Goal: Task Accomplishment & Management: Use online tool/utility

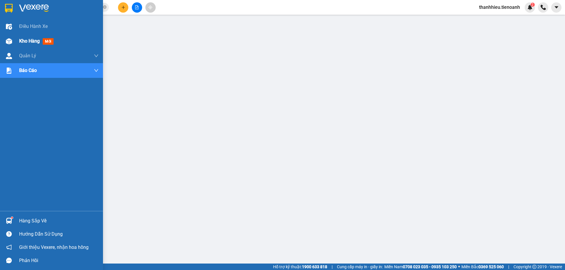
click at [9, 44] on img at bounding box center [9, 41] width 6 height 6
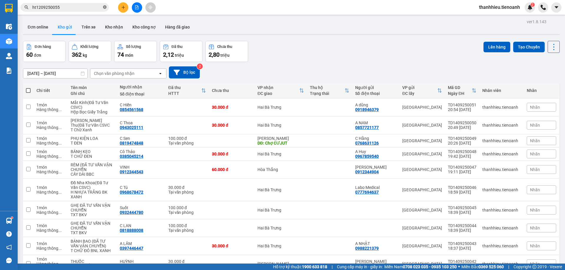
click at [105, 8] on icon "close-circle" at bounding box center [105, 7] width 4 height 4
click at [73, 7] on input "text" at bounding box center [66, 7] width 69 height 6
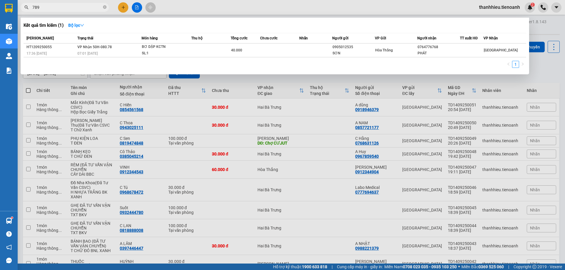
type input "7897"
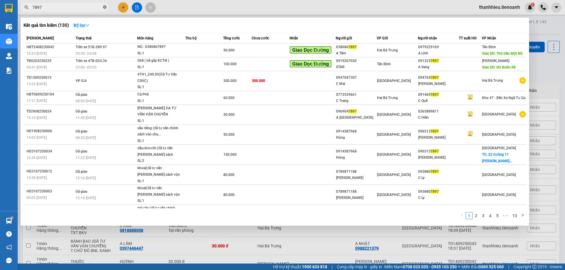
click at [106, 8] on icon "close-circle" at bounding box center [105, 7] width 4 height 4
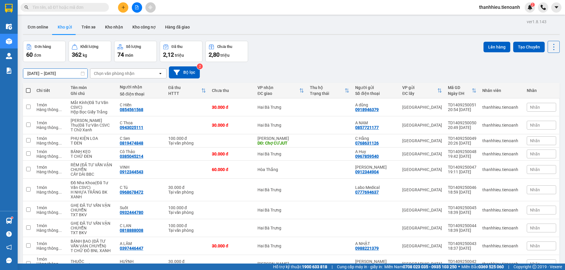
click at [54, 73] on input "[DATE] – [DATE]" at bounding box center [55, 73] width 64 height 9
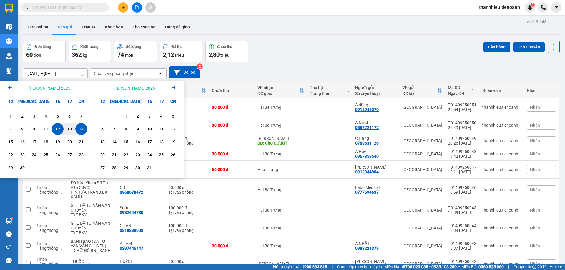
click at [83, 128] on div "14" at bounding box center [81, 129] width 8 height 7
click at [67, 72] on input "14/09/2025 – / /" at bounding box center [55, 73] width 64 height 9
click at [82, 127] on div "14" at bounding box center [81, 129] width 8 height 7
type input "14/09/2025 – 14/09/2025"
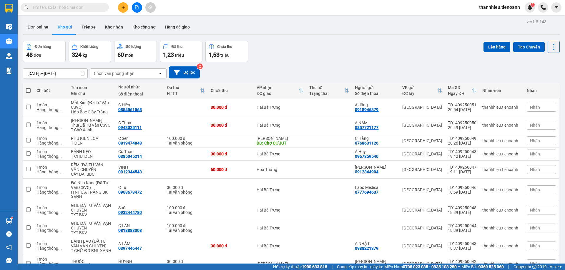
click at [29, 92] on span at bounding box center [28, 90] width 5 height 5
click at [28, 88] on input "checkbox" at bounding box center [28, 88] width 0 height 0
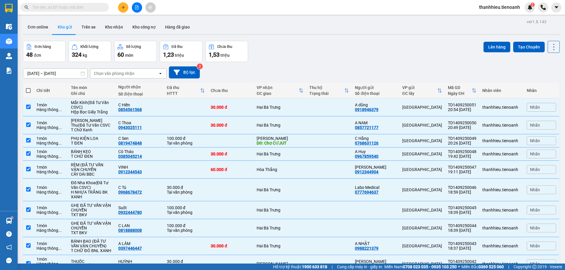
checkbox input "true"
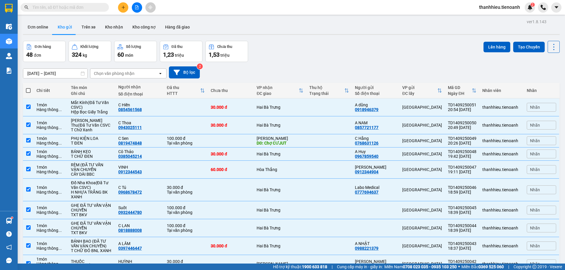
checkbox input "true"
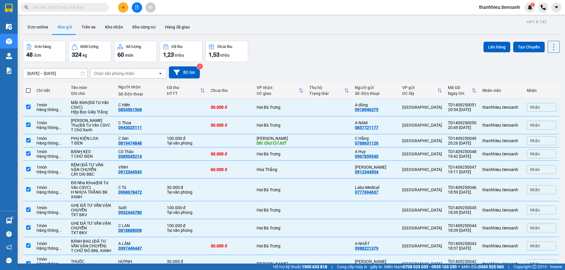
checkbox input "true"
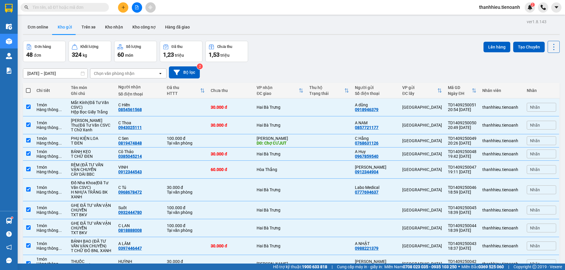
checkbox input "true"
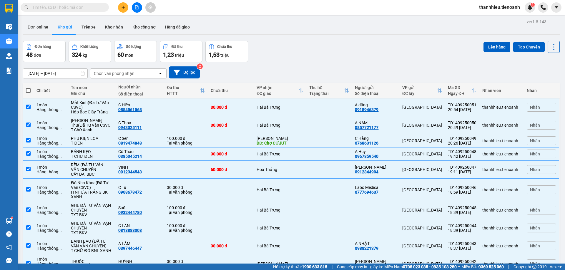
checkbox input "true"
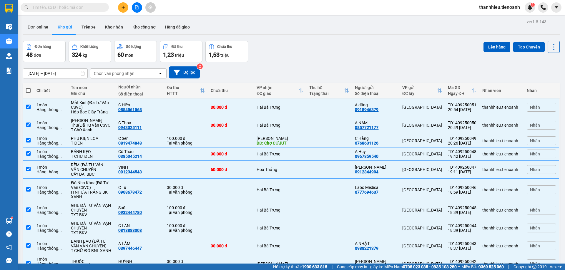
checkbox input "true"
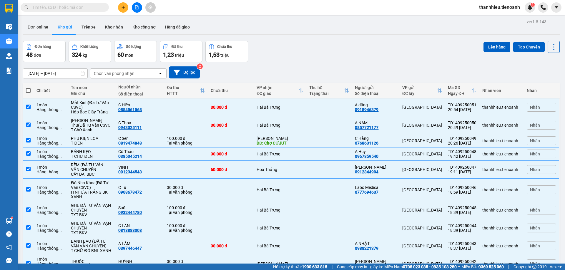
checkbox input "true"
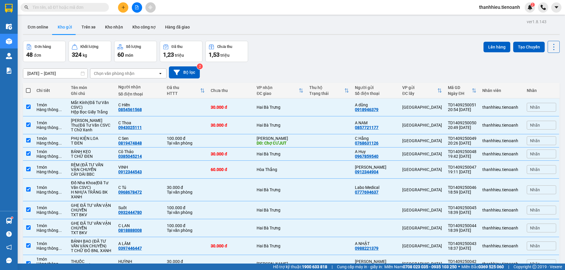
checkbox input "true"
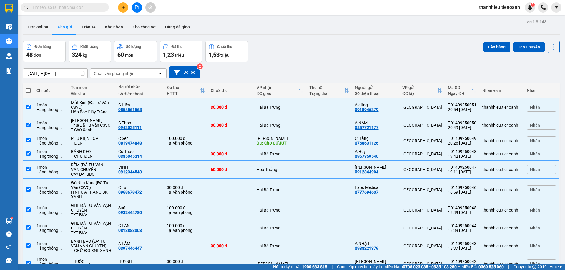
checkbox input "true"
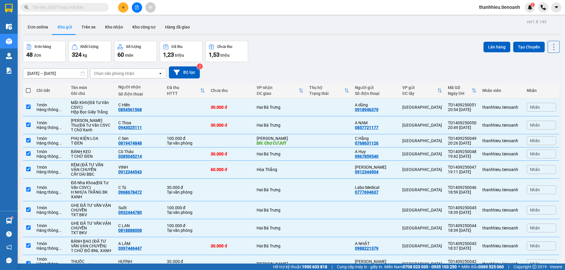
checkbox input "true"
click at [29, 142] on td at bounding box center [28, 140] width 11 height 13
checkbox input "false"
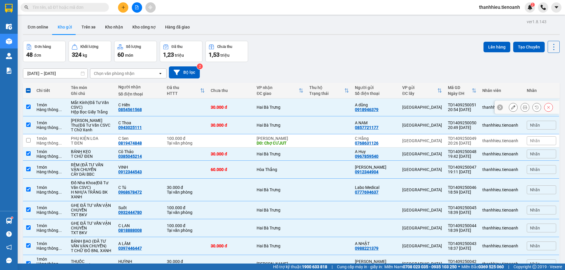
click at [28, 105] on input "checkbox" at bounding box center [28, 107] width 4 height 4
checkbox input "false"
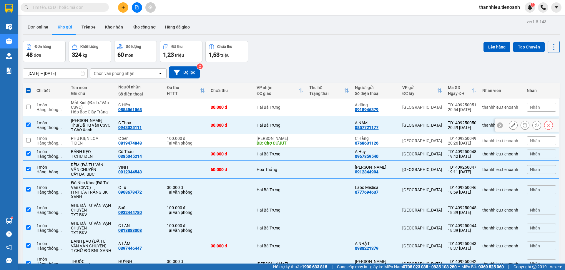
click at [30, 123] on input "checkbox" at bounding box center [28, 125] width 4 height 4
checkbox input "false"
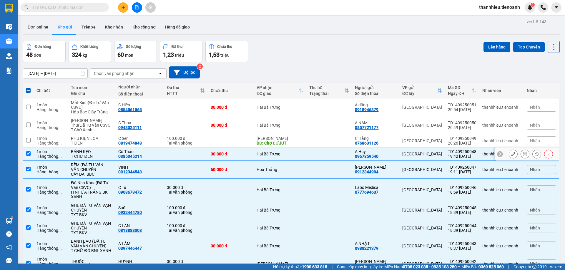
click at [28, 154] on input "checkbox" at bounding box center [28, 153] width 4 height 4
checkbox input "false"
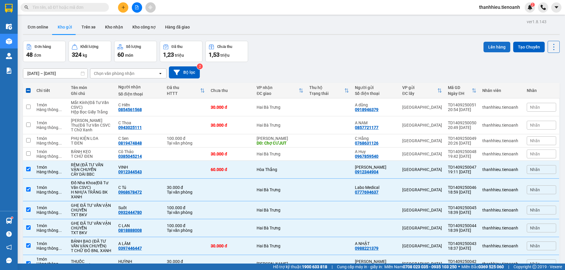
click at [490, 47] on button "Lên hàng" at bounding box center [496, 47] width 27 height 11
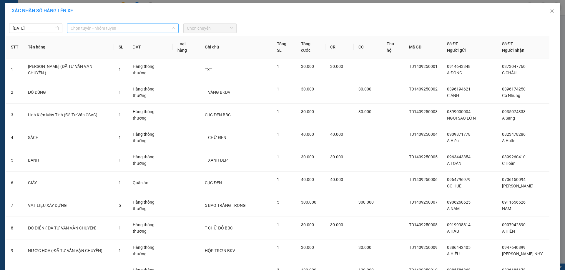
click at [128, 30] on span "Chọn tuyến - nhóm tuyến" at bounding box center [123, 28] width 104 height 9
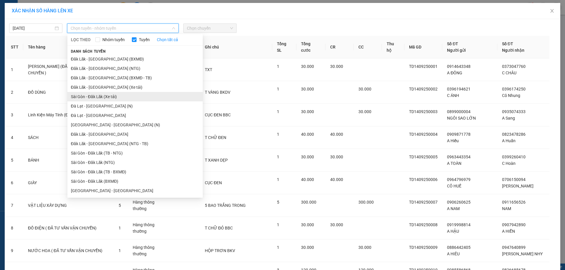
click at [101, 97] on li "Sài Gòn - Đăk Lăk (Xe tải)" at bounding box center [134, 96] width 135 height 9
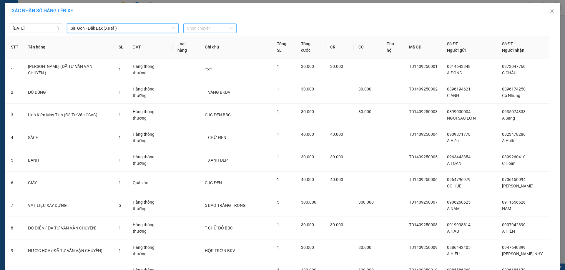
click at [208, 29] on span "Chọn chuyến" at bounding box center [210, 28] width 46 height 9
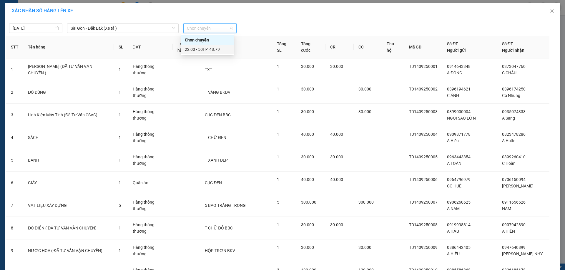
click at [213, 49] on div "22:00 - 50H-148.79" at bounding box center [208, 49] width 46 height 6
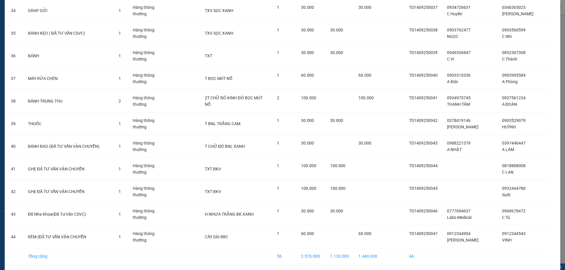
scroll to position [831, 0]
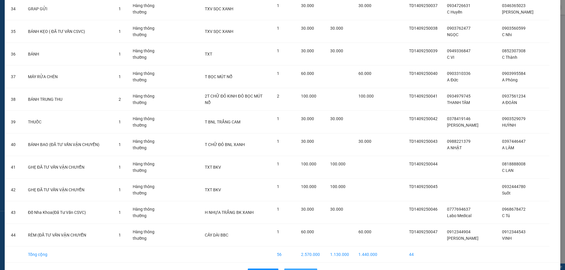
click at [308, 270] on span "Lên hàng" at bounding box center [303, 273] width 17 height 6
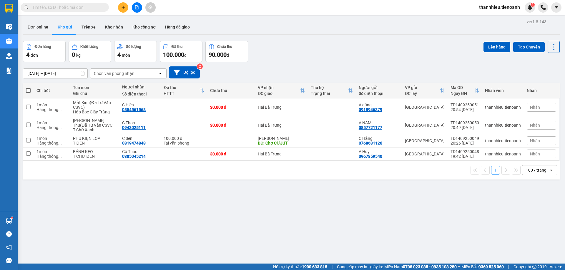
click at [49, 73] on input "14/09/2025 – 14/09/2025" at bounding box center [55, 73] width 64 height 9
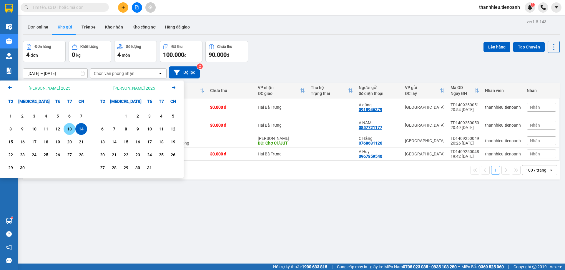
click at [71, 128] on div "13" at bounding box center [69, 129] width 8 height 7
click at [71, 72] on input "13/09/2025 – / /" at bounding box center [55, 73] width 64 height 9
click at [83, 131] on div "14" at bounding box center [81, 129] width 8 height 7
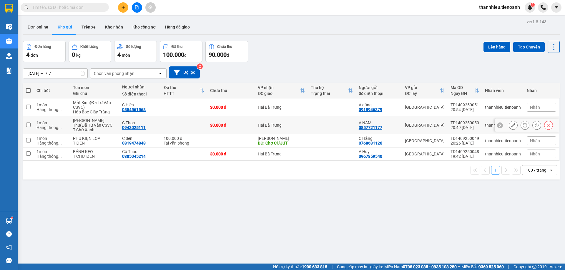
type input "13/09/2025 – 14/09/2025"
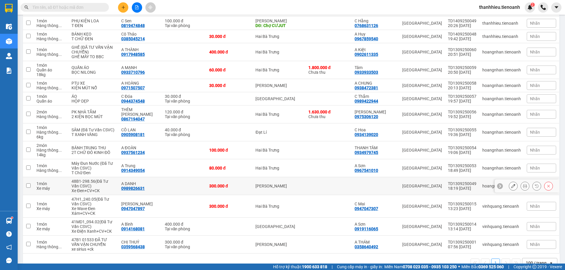
scroll to position [127, 0]
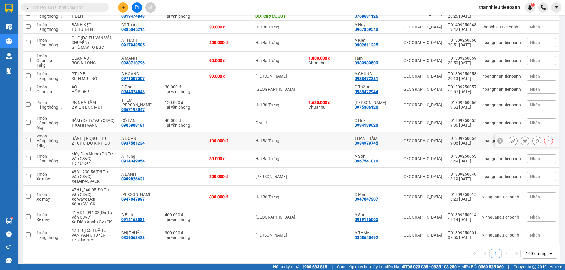
click at [29, 138] on input "checkbox" at bounding box center [28, 140] width 4 height 4
checkbox input "true"
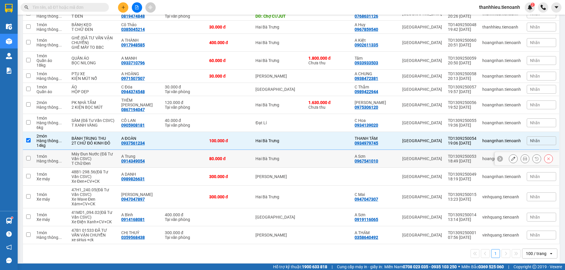
click at [27, 156] on input "checkbox" at bounding box center [28, 158] width 4 height 4
checkbox input "true"
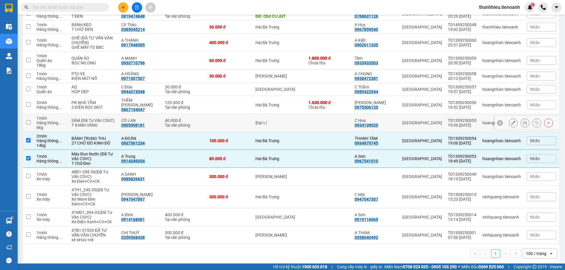
click at [29, 120] on input "checkbox" at bounding box center [28, 122] width 4 height 4
checkbox input "true"
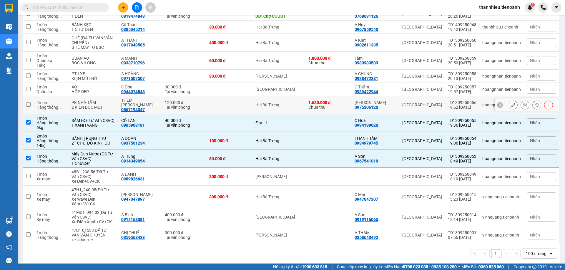
click at [30, 102] on input "checkbox" at bounding box center [28, 104] width 4 height 4
checkbox input "true"
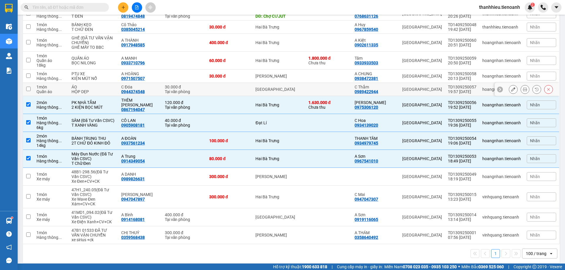
click at [28, 88] on input "checkbox" at bounding box center [28, 89] width 4 height 4
checkbox input "true"
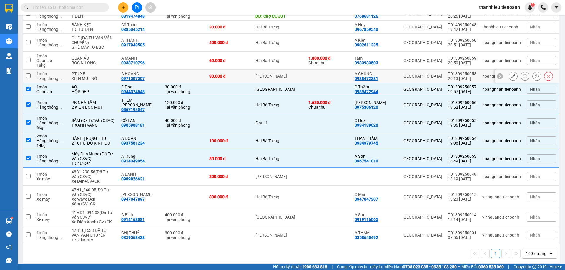
click at [29, 75] on input "checkbox" at bounding box center [28, 76] width 4 height 4
checkbox input "true"
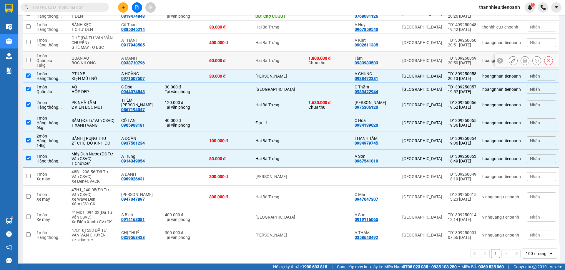
click at [29, 60] on input "checkbox" at bounding box center [28, 60] width 4 height 4
checkbox input "true"
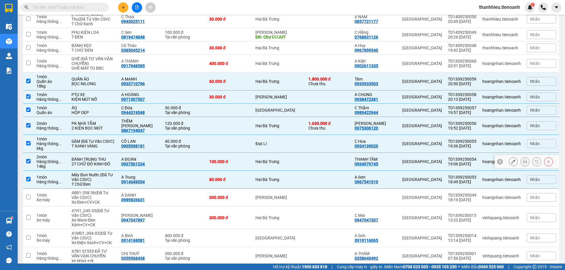
scroll to position [68, 0]
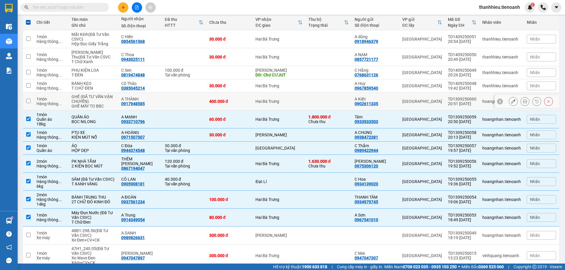
click at [29, 101] on input "checkbox" at bounding box center [28, 101] width 4 height 4
checkbox input "true"
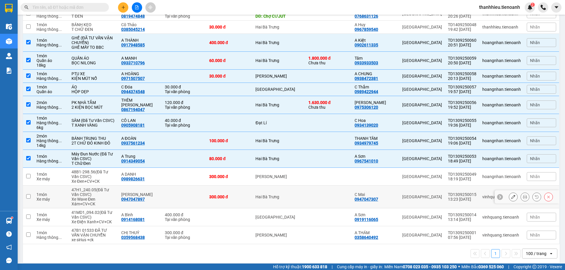
scroll to position [0, 0]
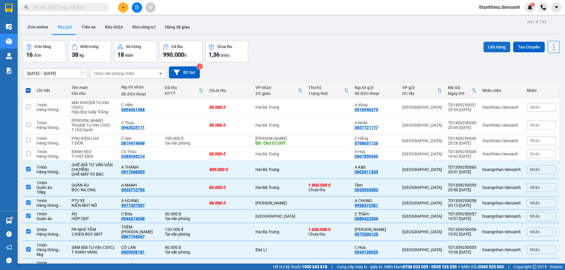
click at [489, 49] on button "Lên hàng" at bounding box center [496, 47] width 27 height 11
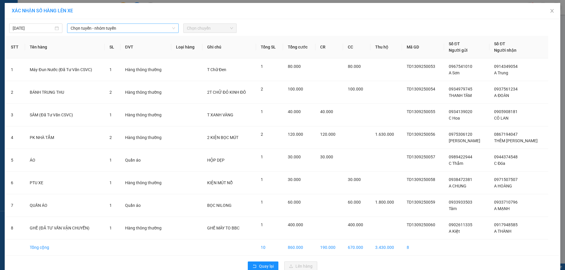
click at [127, 28] on span "Chọn tuyến - nhóm tuyến" at bounding box center [123, 28] width 104 height 9
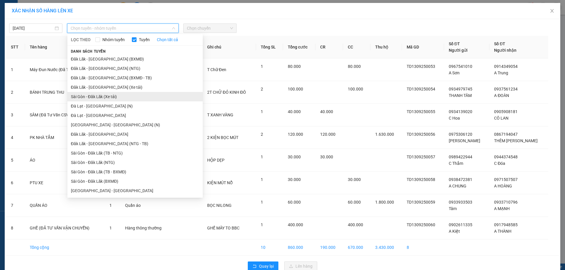
click at [115, 98] on li "Sài Gòn - Đăk Lăk (Xe tải)" at bounding box center [134, 96] width 135 height 9
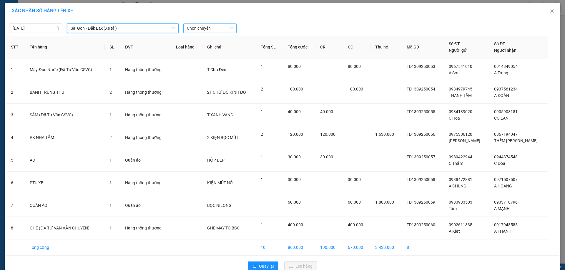
click at [209, 30] on span "Chọn chuyến" at bounding box center [210, 28] width 46 height 9
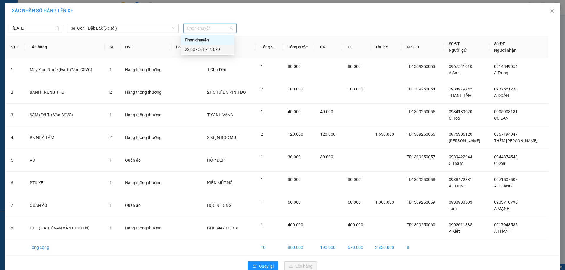
click at [222, 52] on div "22:00 - 50H-148.79" at bounding box center [208, 49] width 46 height 6
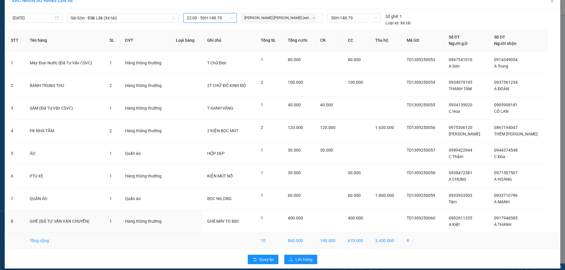
scroll to position [16, 0]
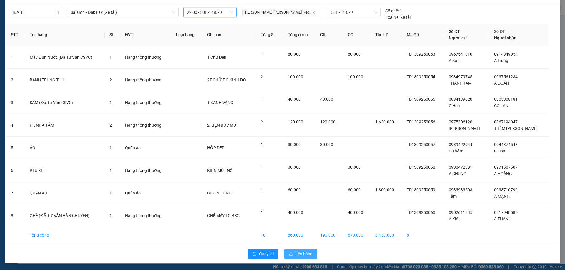
click at [297, 255] on span "Lên hàng" at bounding box center [303, 254] width 17 height 6
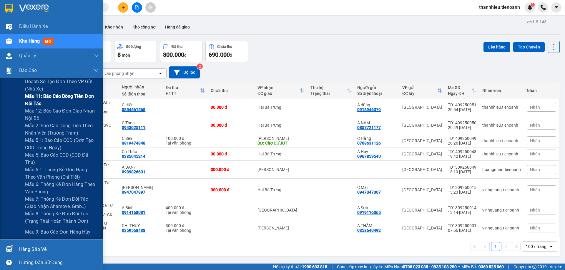
click at [74, 101] on span "Mẫu 11: Báo cáo dòng tiền đơn đối tác" at bounding box center [62, 100] width 74 height 15
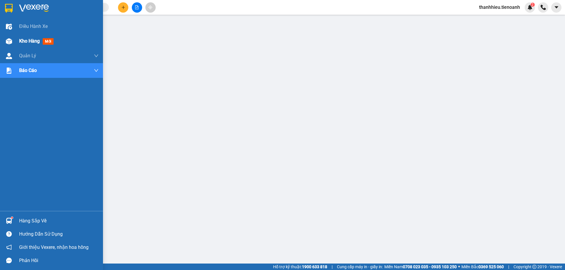
click at [8, 39] on img at bounding box center [9, 41] width 6 height 6
click at [10, 44] on img at bounding box center [9, 41] width 6 height 6
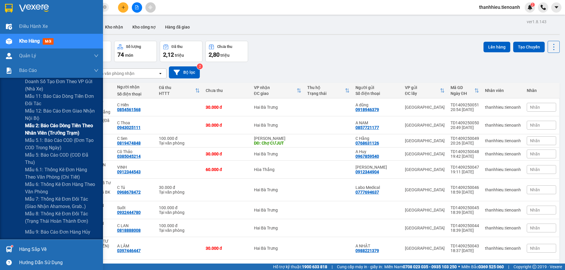
click at [38, 132] on span "Mẫu 2: Báo cáo dòng tiền theo nhân viên (Trưởng Trạm)" at bounding box center [62, 129] width 74 height 15
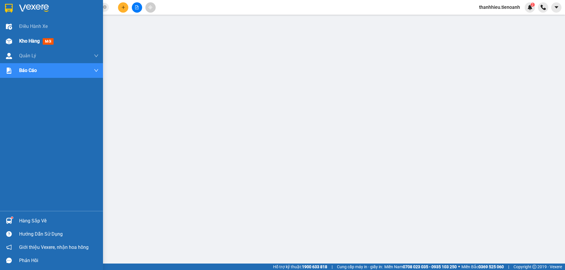
click at [6, 42] on img at bounding box center [9, 41] width 6 height 6
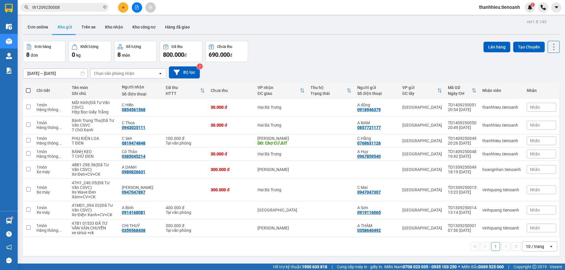
click at [308, 72] on div "12/09/2025 – 14/09/2025 Press the down arrow key to interact with the calendar …" at bounding box center [291, 72] width 536 height 12
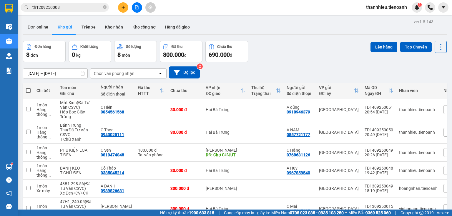
click at [116, 71] on div "Chọn văn phòng nhận" at bounding box center [114, 74] width 41 height 6
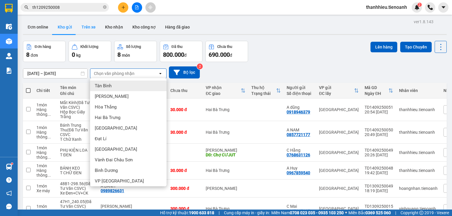
click at [84, 26] on button "Trên xe" at bounding box center [89, 27] width 24 height 14
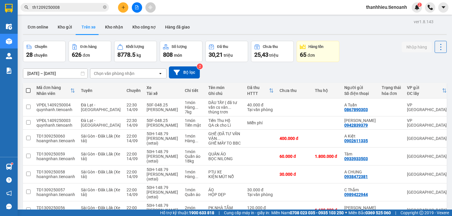
click at [138, 74] on div "Chọn văn phòng nhận" at bounding box center [124, 73] width 68 height 9
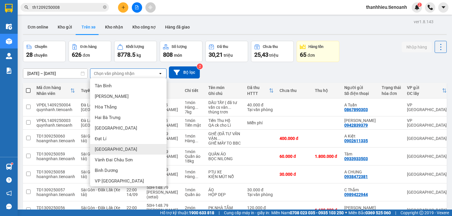
click at [109, 148] on span "[GEOGRAPHIC_DATA]" at bounding box center [116, 149] width 42 height 6
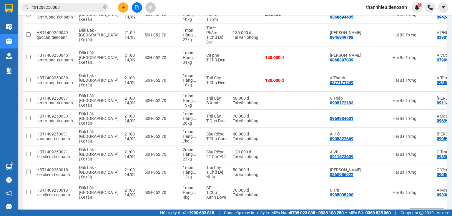
scroll to position [94, 0]
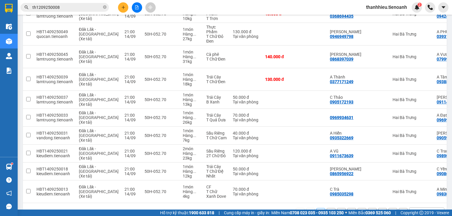
click at [414, 210] on div "10 / trang" at bounding box center [422, 213] width 18 height 6
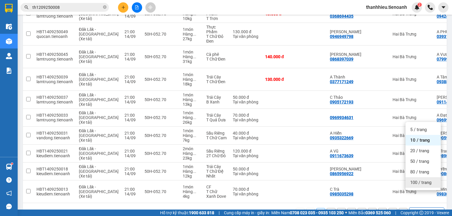
click at [418, 182] on span "100 / trang" at bounding box center [420, 183] width 21 height 6
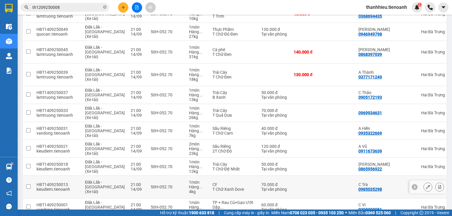
scroll to position [0, 0]
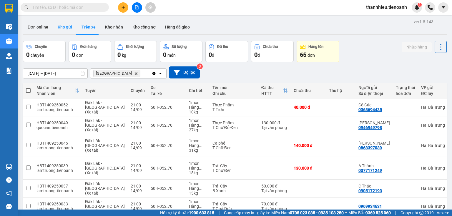
click at [73, 29] on button "Kho gửi" at bounding box center [65, 27] width 24 height 14
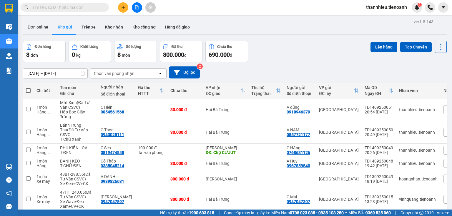
click at [121, 75] on div "Chọn văn phòng nhận" at bounding box center [114, 74] width 41 height 6
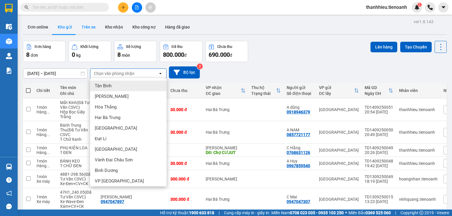
click at [94, 28] on button "Trên xe" at bounding box center [89, 27] width 24 height 14
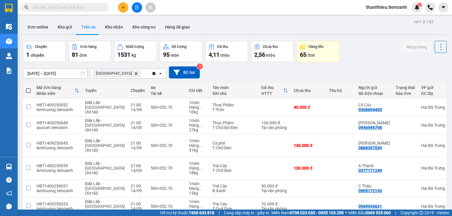
click at [50, 73] on input "[DATE] – [DATE]" at bounding box center [55, 73] width 64 height 9
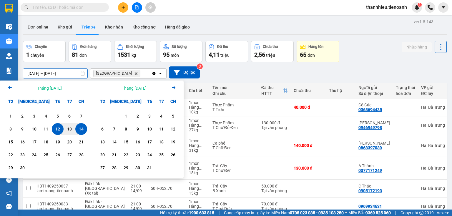
click at [85, 131] on div "14" at bounding box center [81, 129] width 8 height 7
type input "14/09/2025 – 14/09/2025"
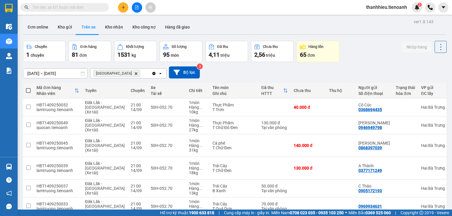
click at [61, 9] on input "text" at bounding box center [66, 7] width 69 height 6
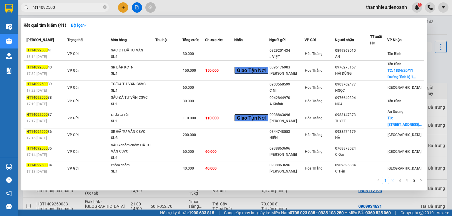
type input "ht14092500"
click at [393, 181] on link "2" at bounding box center [392, 180] width 6 height 6
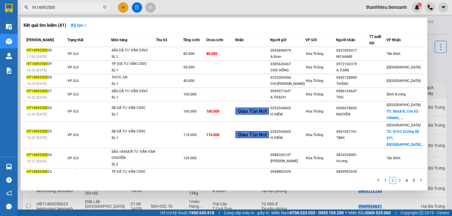
click at [399, 180] on link "3" at bounding box center [399, 180] width 6 height 6
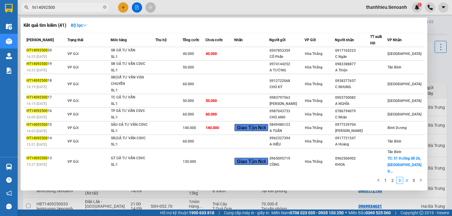
click at [408, 180] on link "4" at bounding box center [406, 180] width 6 height 6
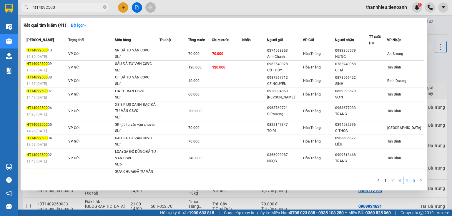
click at [413, 182] on link "5" at bounding box center [413, 180] width 6 height 6
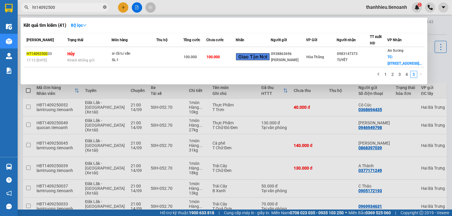
click at [104, 7] on icon "close-circle" at bounding box center [105, 7] width 4 height 4
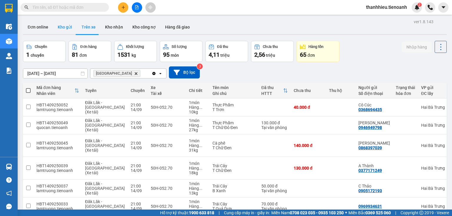
click at [66, 29] on button "Kho gửi" at bounding box center [65, 27] width 24 height 14
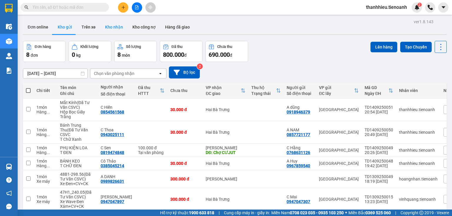
click at [120, 26] on button "Kho nhận" at bounding box center [113, 27] width 27 height 14
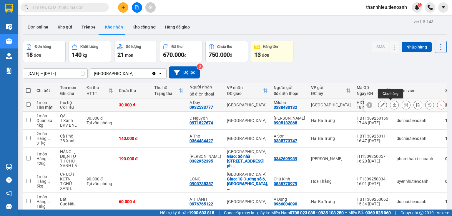
click at [380, 105] on icon at bounding box center [382, 105] width 4 height 4
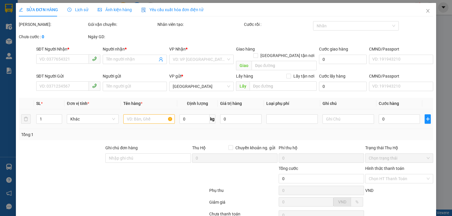
type input "0932533777"
type input "A Duy"
type input "0338480132"
type input "Miloba"
type input "30.000"
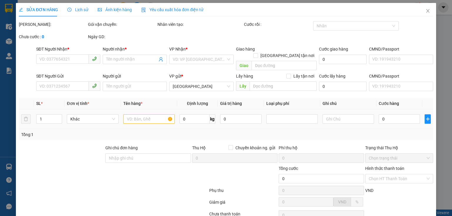
type input "30.000"
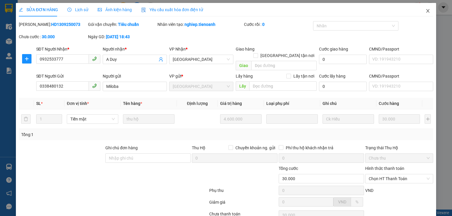
click at [427, 11] on span "Close" at bounding box center [427, 11] width 16 height 16
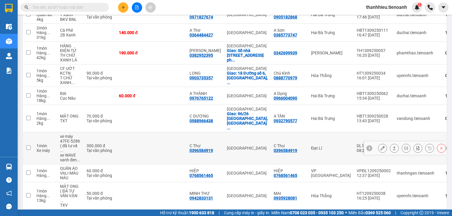
scroll to position [112, 0]
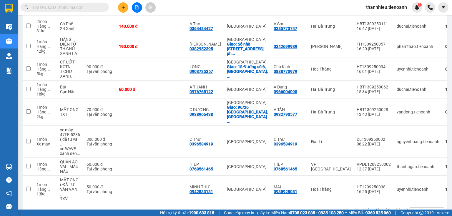
click at [427, 208] on div "10 / trang" at bounding box center [422, 212] width 26 height 9
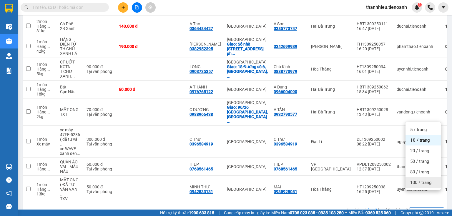
click at [425, 186] on div "100 / trang" at bounding box center [422, 182] width 35 height 11
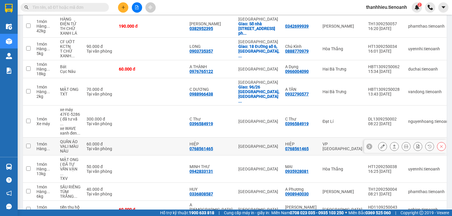
scroll to position [159, 0]
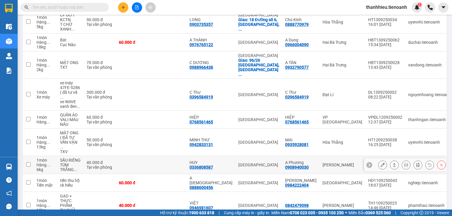
click at [381, 160] on button at bounding box center [382, 165] width 8 height 10
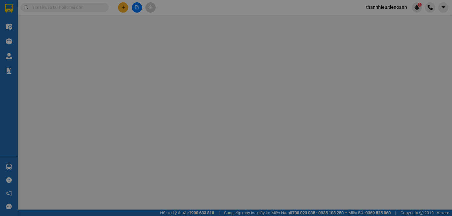
type input "0336808587"
type input "HUY"
type input "0908940030"
type input "A Phương"
type input "40.000"
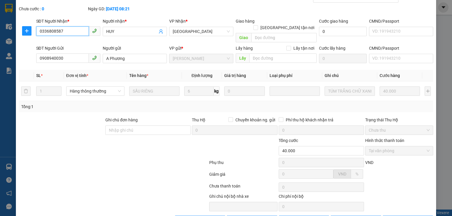
scroll to position [41, 0]
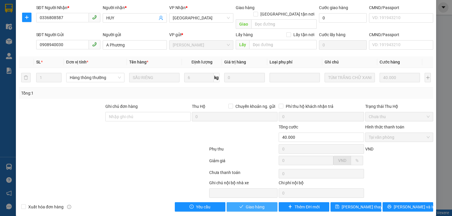
click at [250, 204] on span "Giao hàng" at bounding box center [255, 207] width 19 height 6
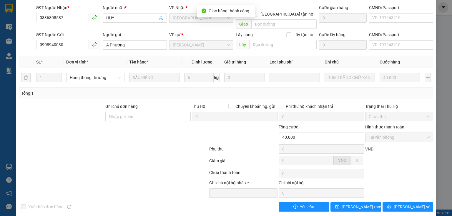
scroll to position [0, 0]
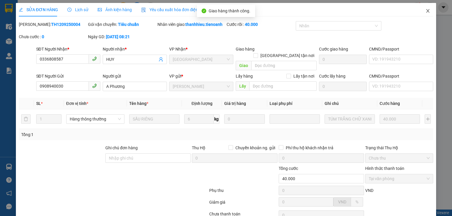
click at [425, 12] on icon "close" at bounding box center [427, 11] width 5 height 5
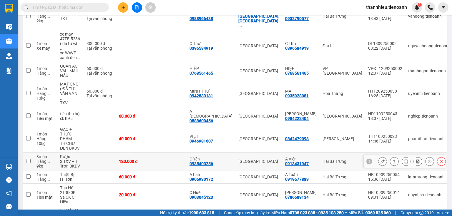
scroll to position [167, 0]
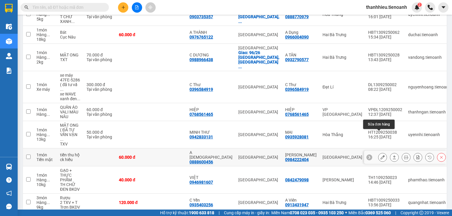
click at [380, 155] on icon at bounding box center [382, 157] width 4 height 4
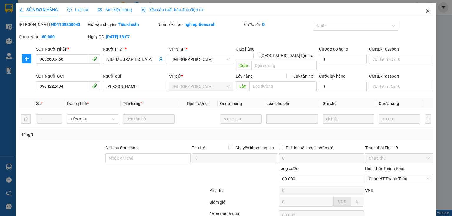
click at [426, 12] on icon "close" at bounding box center [427, 11] width 3 height 4
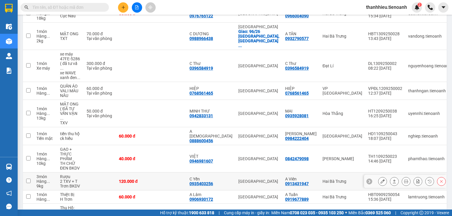
scroll to position [212, 0]
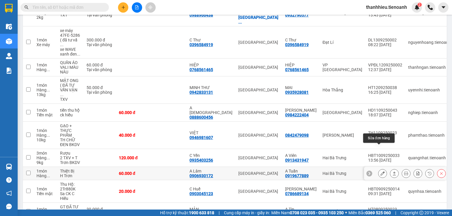
click at [380, 171] on icon at bounding box center [382, 173] width 4 height 4
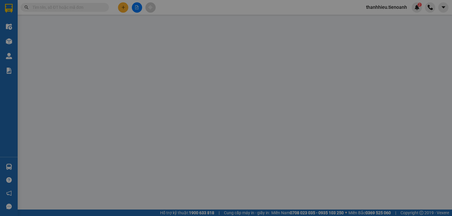
type input "0906930172"
type input "A Lâm"
type input "0919677889"
type input "A Tuấn"
type input "Hoàn Về Lại SG cước 2 đầu"
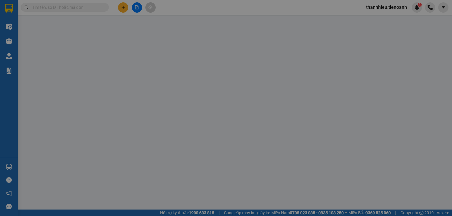
type input "60.000"
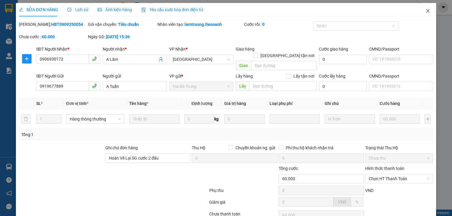
click at [425, 10] on icon "close" at bounding box center [427, 11] width 5 height 5
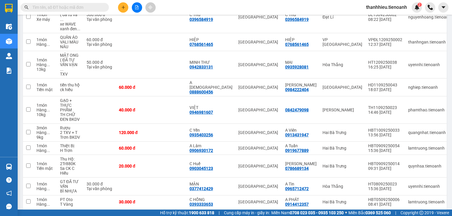
scroll to position [238, 0]
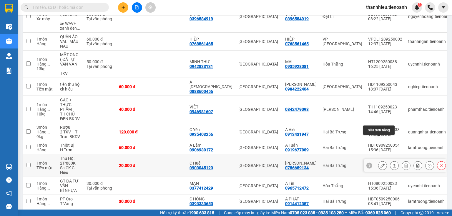
click at [380, 163] on icon at bounding box center [382, 165] width 4 height 4
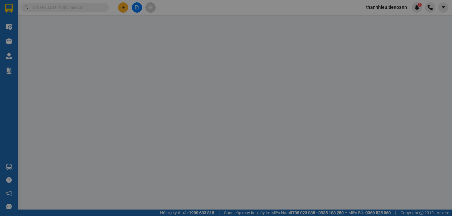
type input "0903045123"
type input "C Huế"
type input "0786689134"
type input "C Phương"
type input "20.000"
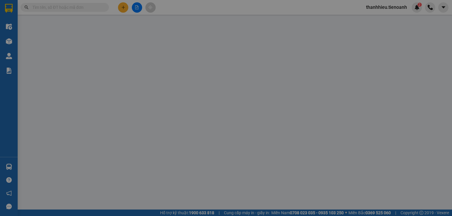
type input "20.000"
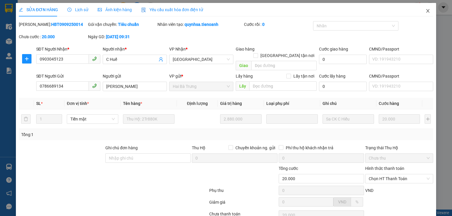
click at [426, 12] on icon "close" at bounding box center [427, 11] width 5 height 5
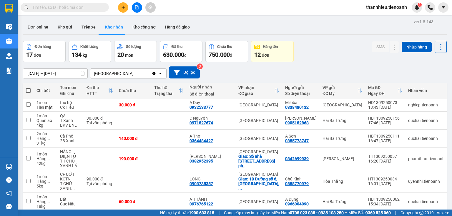
click at [400, 7] on span "thanhhieu.tienoanh" at bounding box center [386, 7] width 50 height 7
click at [379, 18] on span "Đăng xuất" at bounding box center [389, 18] width 38 height 6
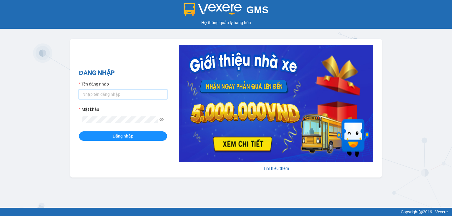
click at [118, 94] on input "Tên đăng nhập" at bounding box center [123, 94] width 88 height 9
type input "hoangnhan.tienoanh"
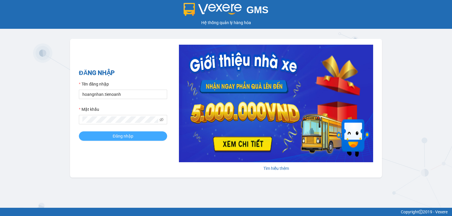
click at [129, 138] on span "Đăng nhập" at bounding box center [123, 136] width 21 height 6
